Goal: Task Accomplishment & Management: Manage account settings

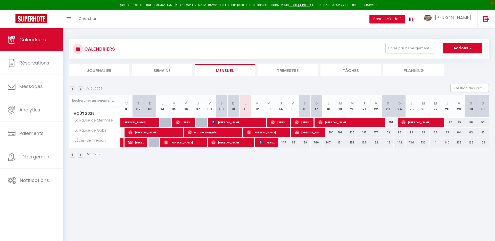
select select
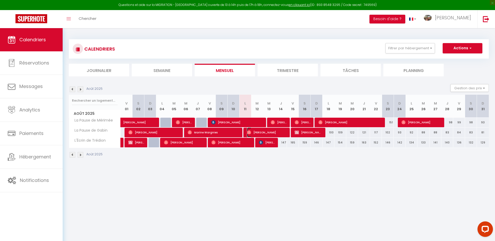
click at [258, 131] on span "[PERSON_NAME]" at bounding box center [266, 132] width 39 height 10
select select "OK"
select select "1"
select select "0"
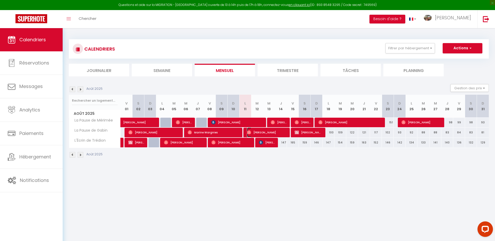
select select "1"
select select
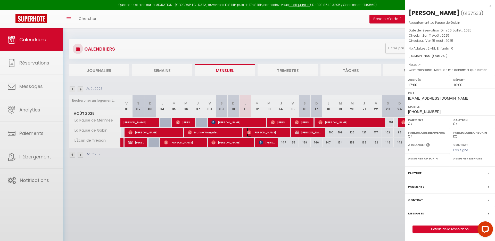
select select "29324"
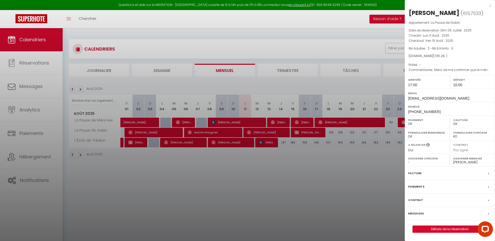
click at [355, 86] on div at bounding box center [247, 120] width 495 height 241
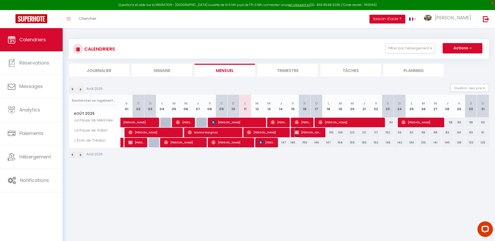
click at [301, 132] on span "[PERSON_NAME]" at bounding box center [309, 132] width 28 height 10
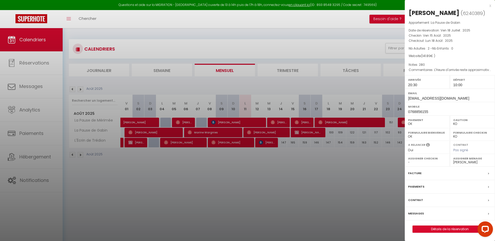
click at [215, 132] on div at bounding box center [247, 120] width 495 height 241
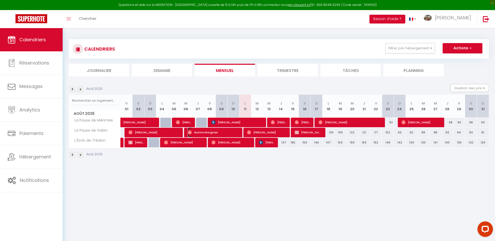
click at [215, 132] on span "Marine Wargnies" at bounding box center [213, 132] width 51 height 10
select select "OK"
select select "0"
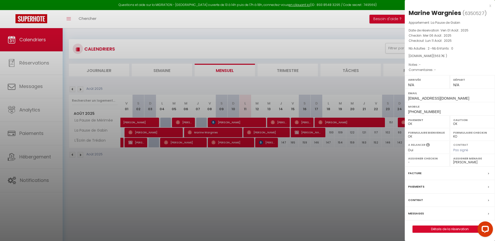
click at [421, 213] on label "Messages" at bounding box center [416, 213] width 16 height 5
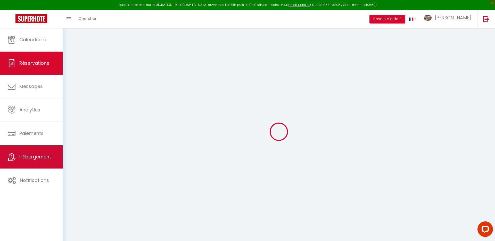
select select
checkbox input "false"
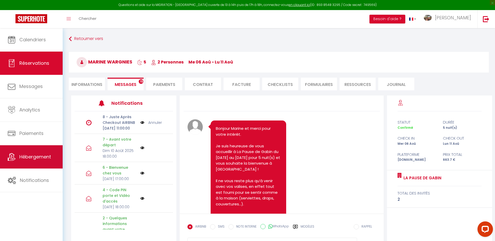
scroll to position [3043, 0]
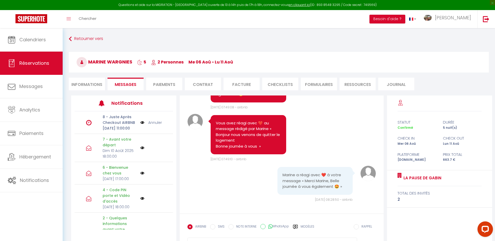
click at [143, 125] on img at bounding box center [142, 123] width 4 height 6
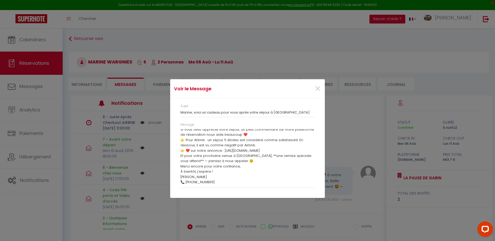
scroll to position [29, 0]
click at [318, 88] on span "×" at bounding box center [318, 88] width 6 height 15
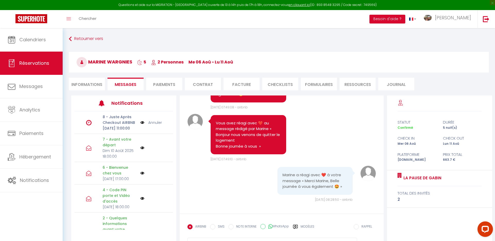
click at [154, 125] on link "Annuler" at bounding box center [155, 123] width 14 height 6
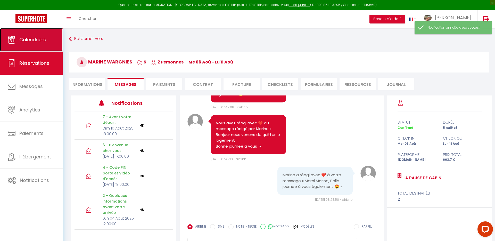
click at [34, 44] on link "Calendriers" at bounding box center [31, 39] width 63 height 23
